Goal: Task Accomplishment & Management: Manage account settings

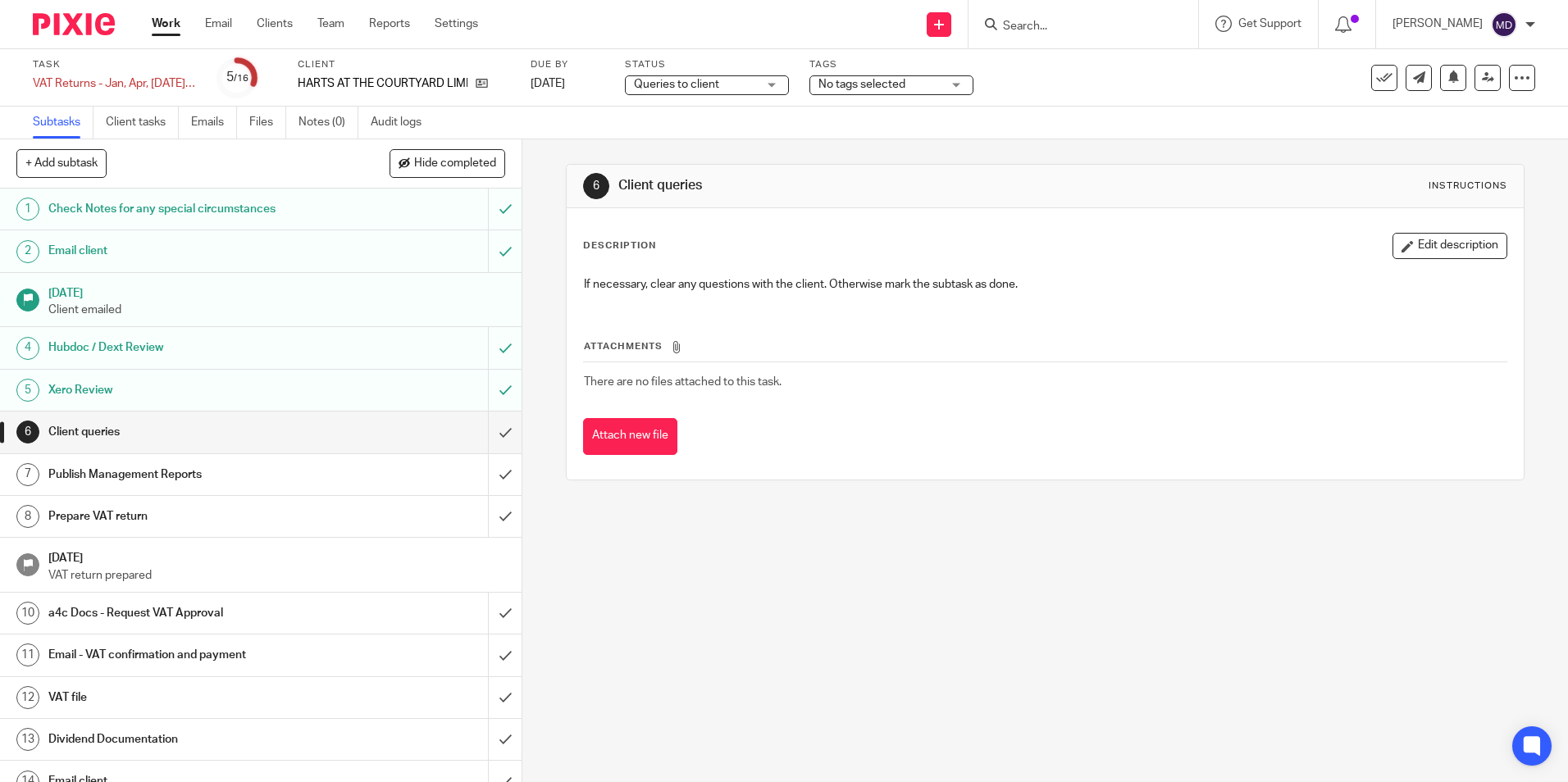
click at [863, 89] on span "No tags selected" at bounding box center [861, 85] width 87 height 11
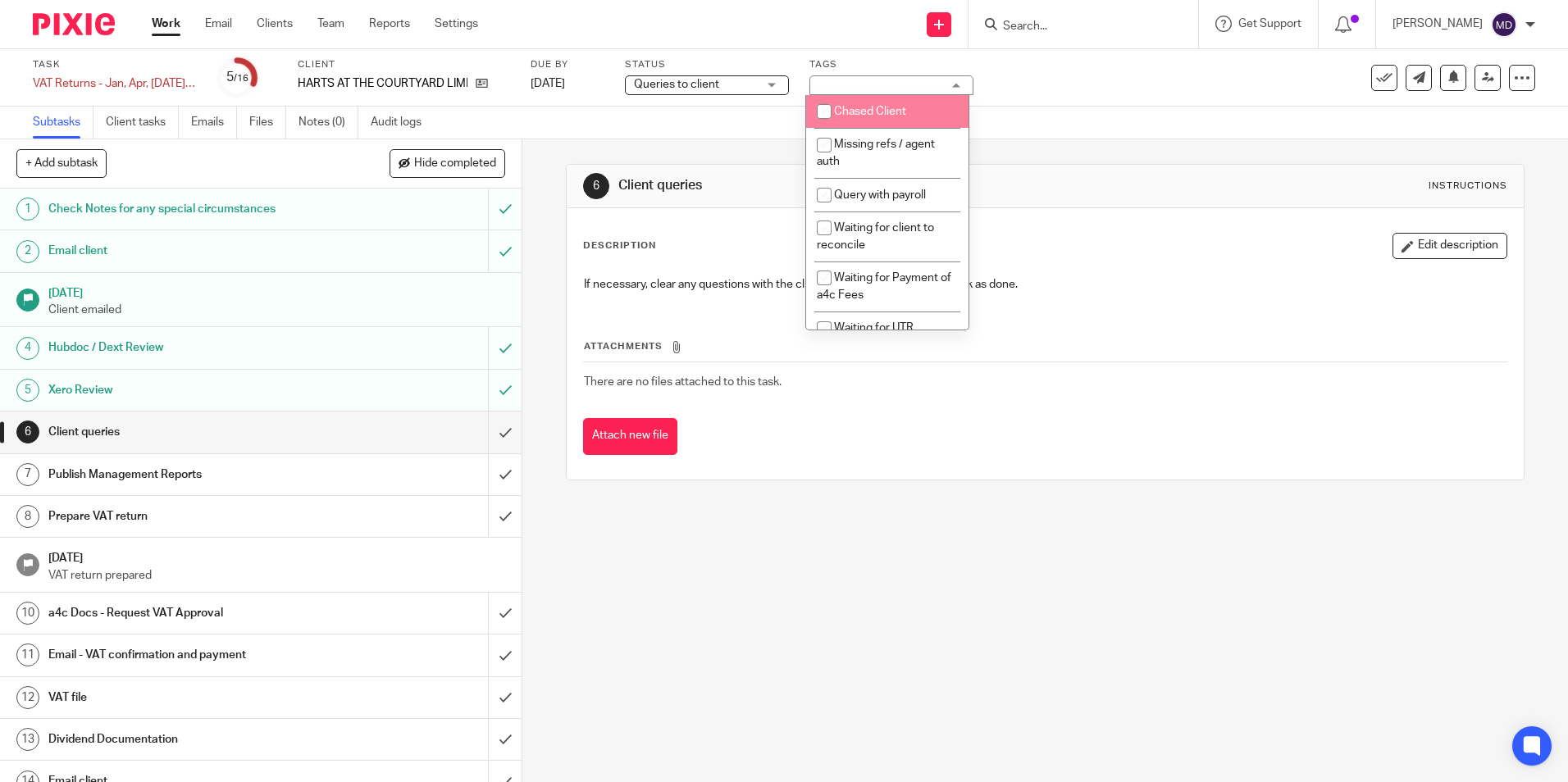
click at [862, 110] on span "Chased Client" at bounding box center [869, 112] width 72 height 11
checkbox input "true"
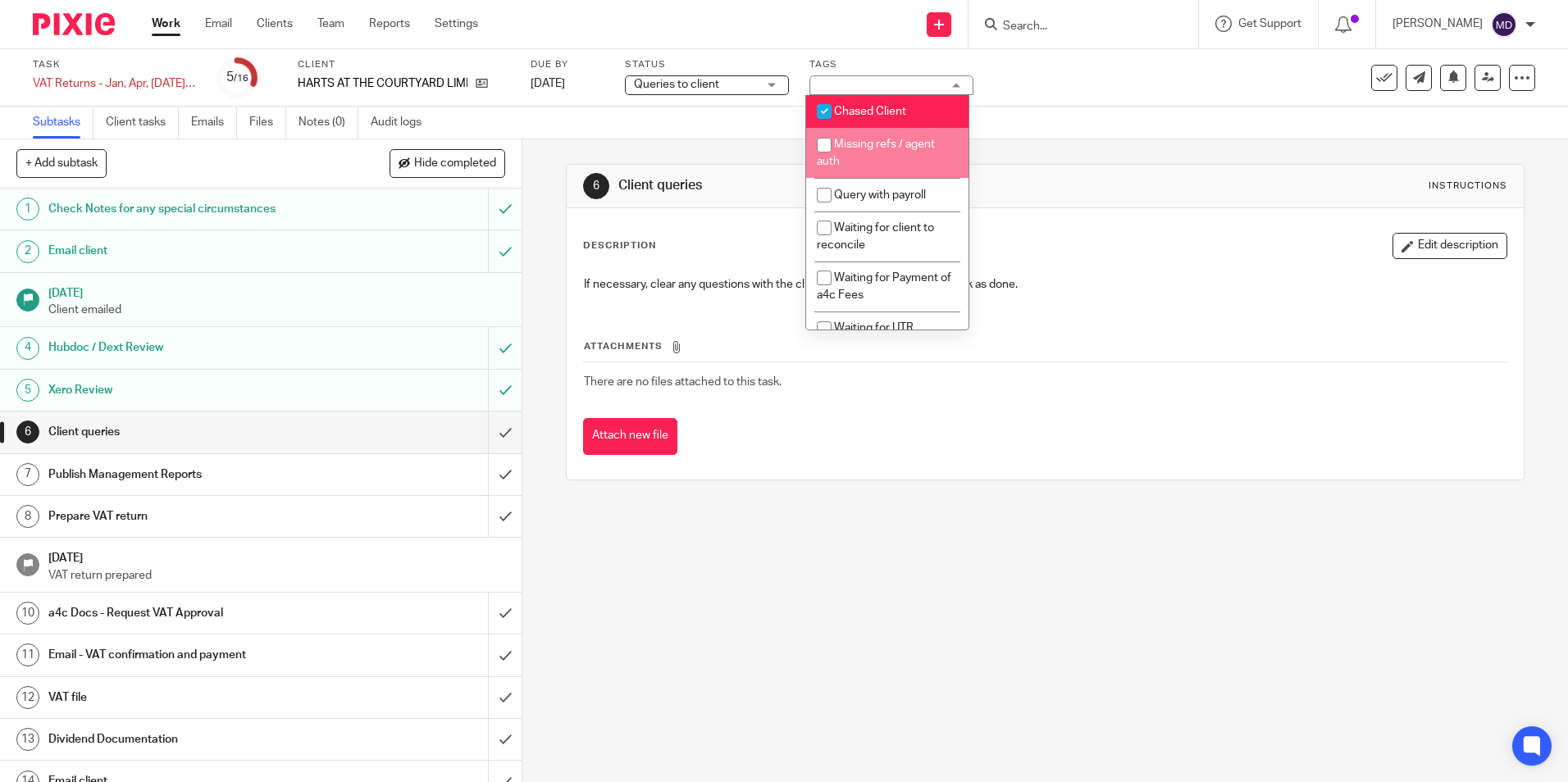
click at [1084, 168] on div "6 Client queries Instructions" at bounding box center [1044, 186] width 956 height 44
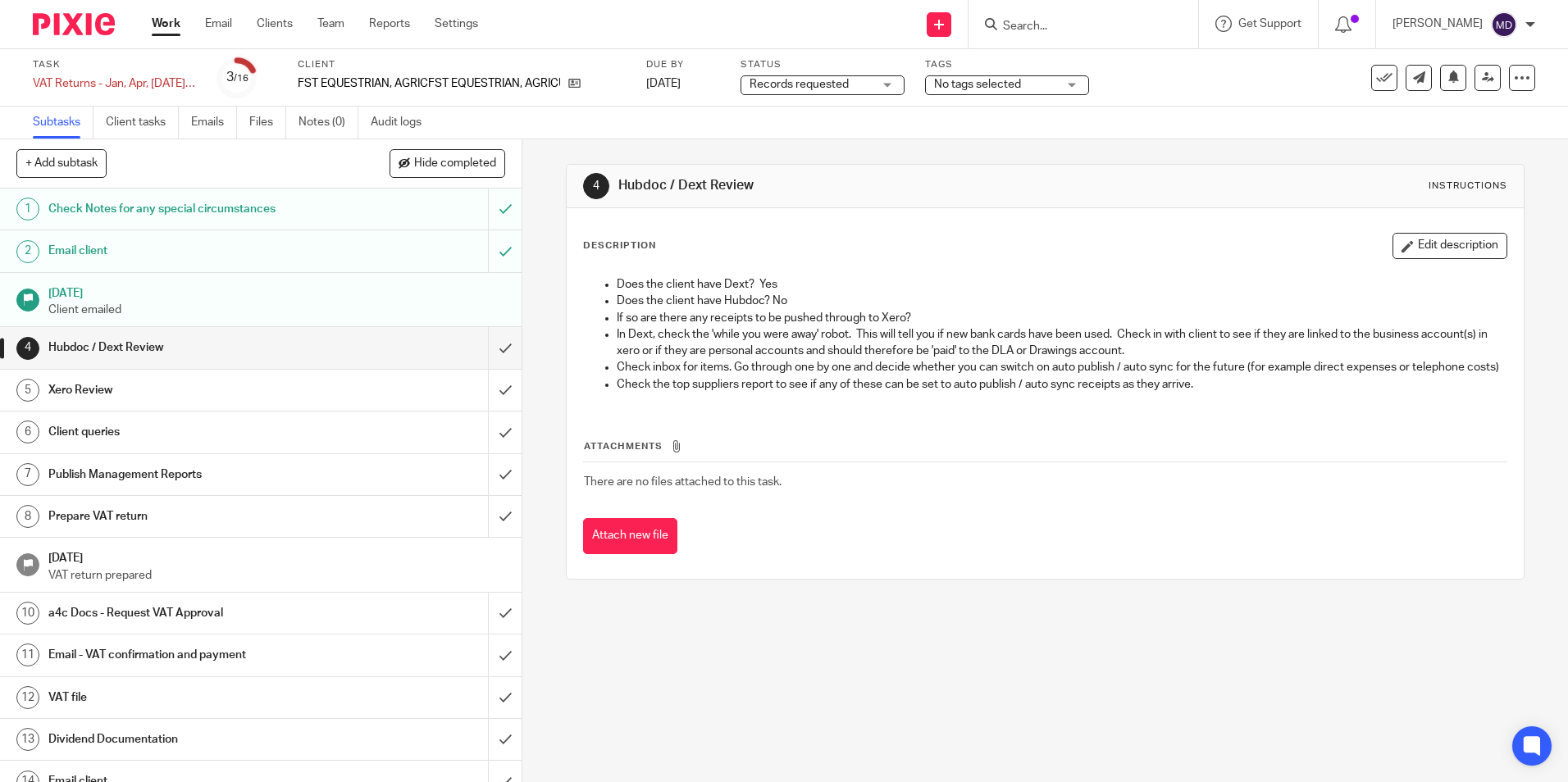
click at [1038, 82] on span "No tags selected" at bounding box center [995, 85] width 123 height 17
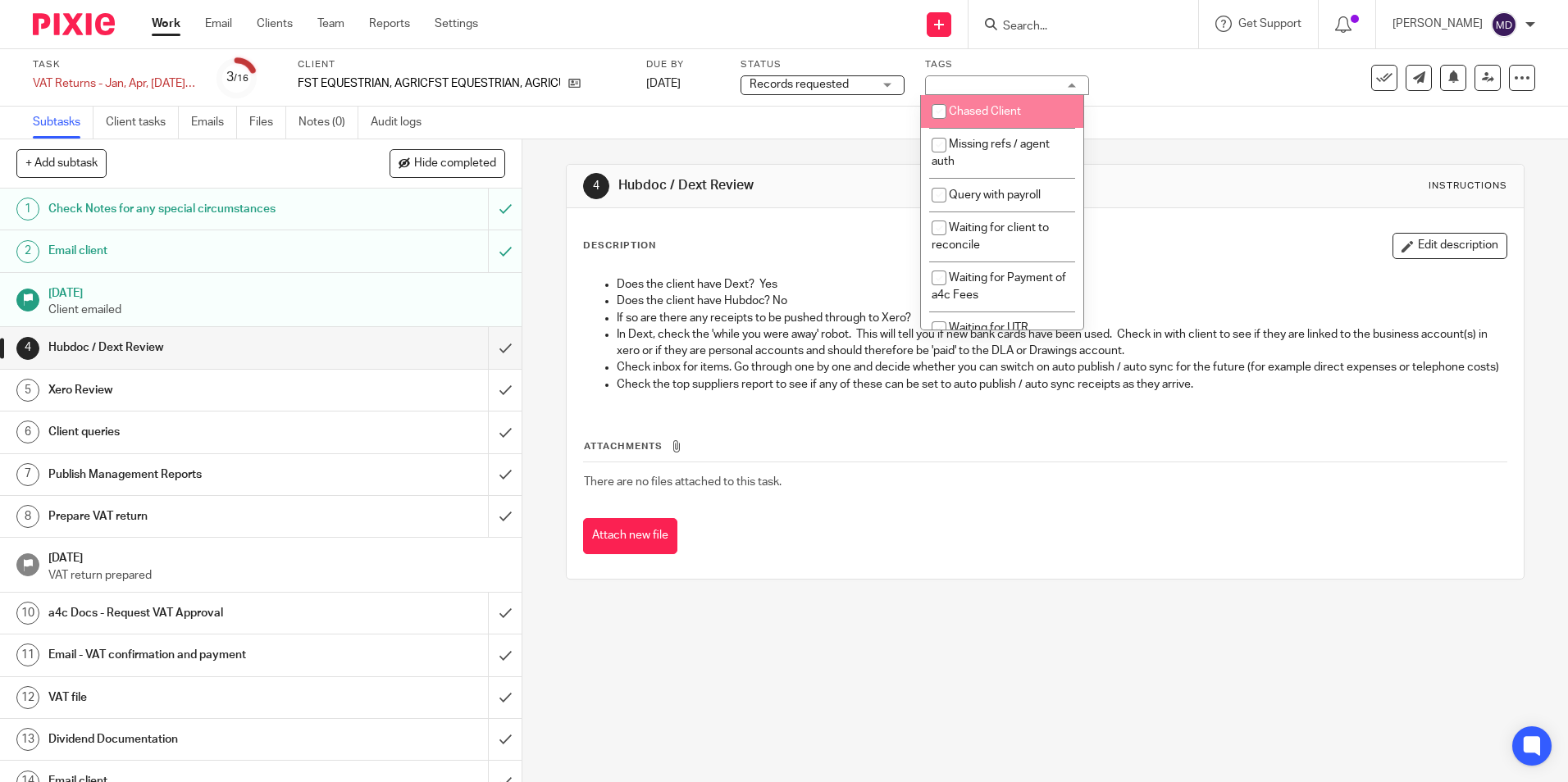
click at [961, 117] on li "Chased Client" at bounding box center [1002, 112] width 162 height 34
checkbox input "true"
click at [1133, 130] on div "Subtasks Client tasks Emails Files Notes (0) Audit logs" at bounding box center [784, 122] width 1568 height 33
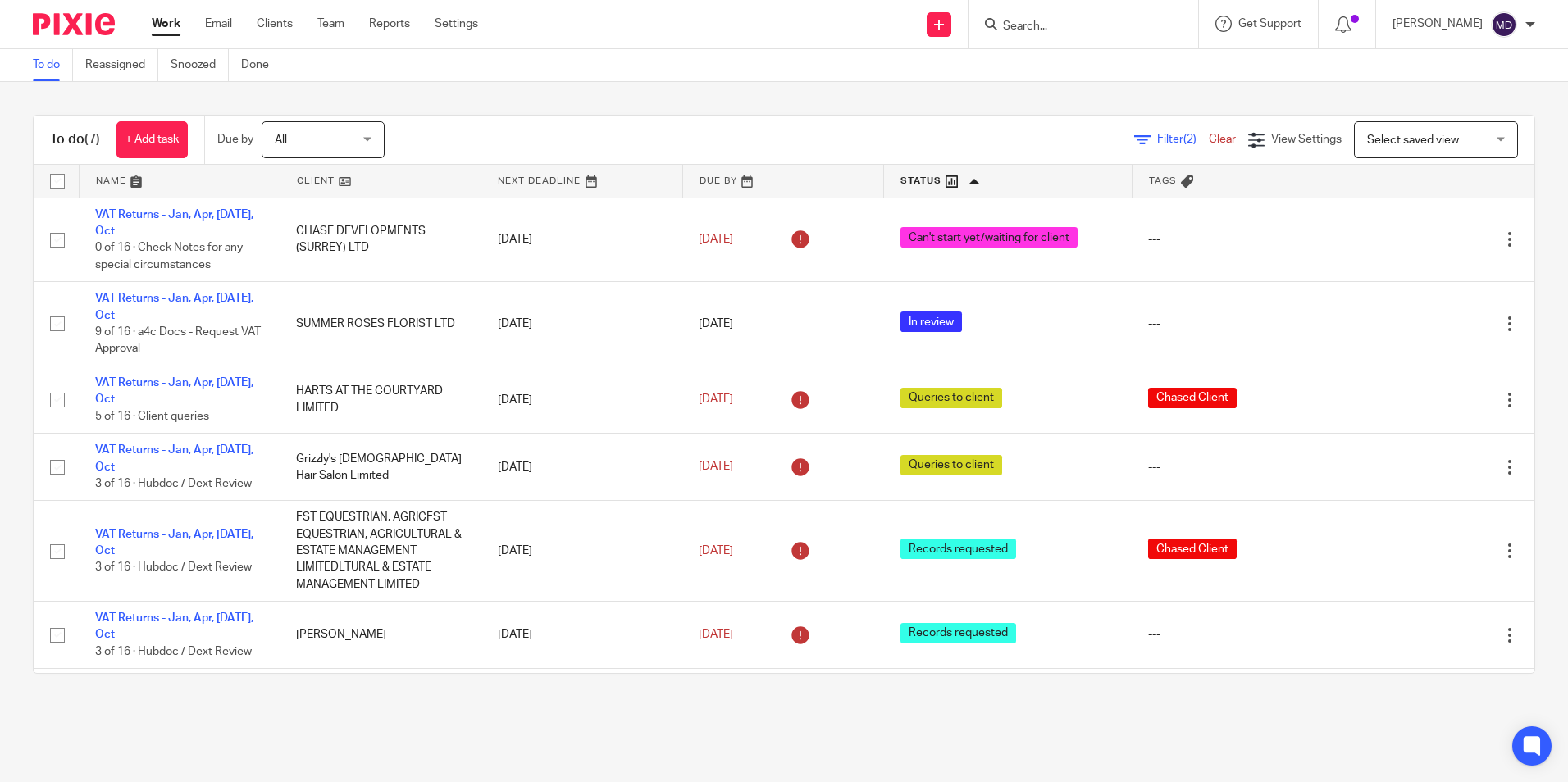
click at [431, 721] on main "To do Reassigned Snoozed Done To do (7) + Add task Due by All All [DATE] [DATE]…" at bounding box center [784, 391] width 1568 height 782
